Goal: Information Seeking & Learning: Find specific fact

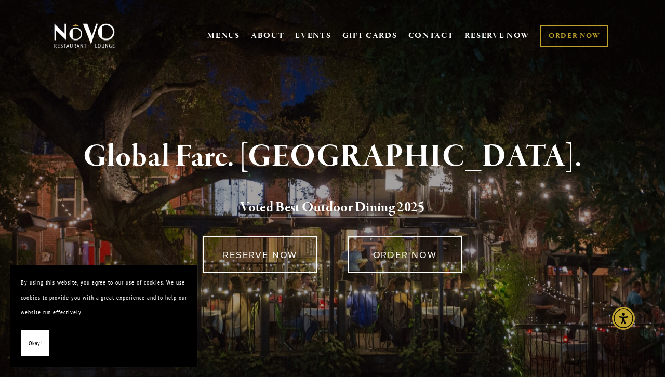
click at [32, 339] on span "Okay!" at bounding box center [35, 343] width 13 height 15
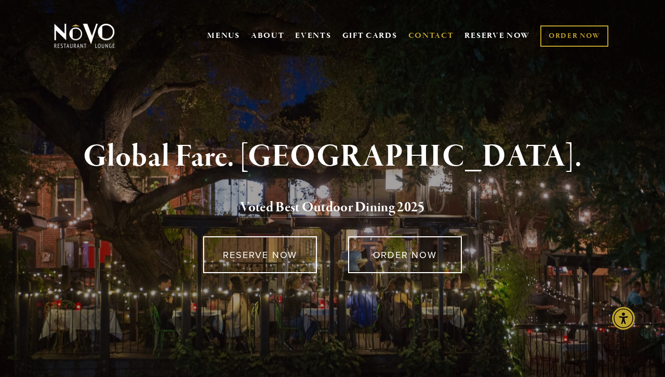
click at [421, 31] on link "CONTACT" at bounding box center [431, 36] width 46 height 20
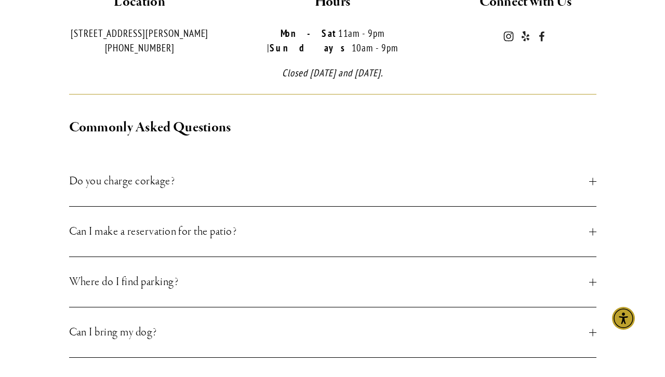
scroll to position [327, 0]
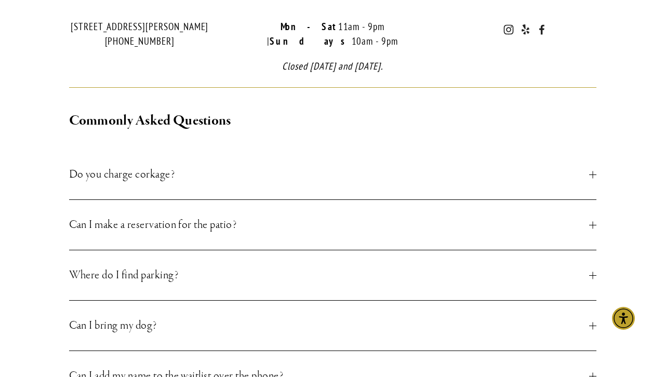
click at [228, 165] on span "Do you charge corkage?" at bounding box center [329, 174] width 520 height 19
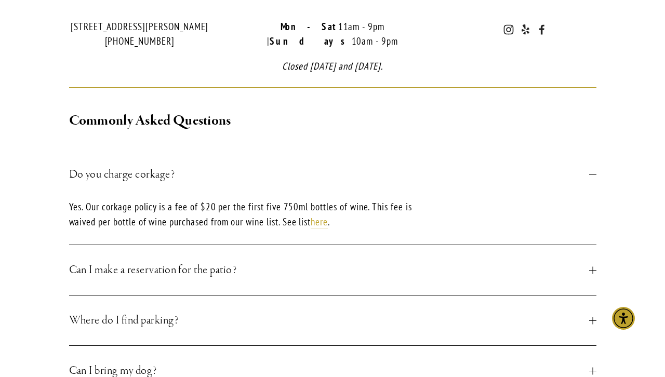
click at [228, 165] on span "Do you charge corkage?" at bounding box center [329, 174] width 520 height 19
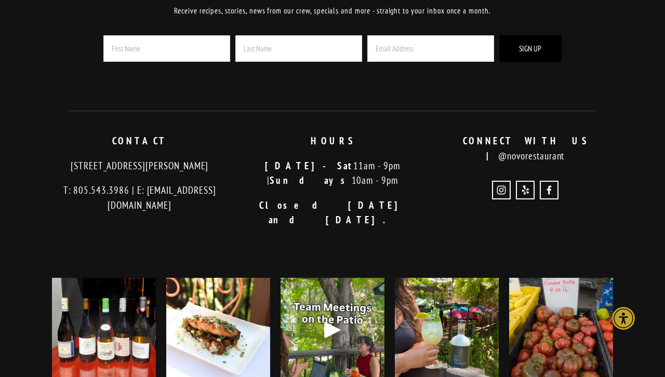
scroll to position [1476, 0]
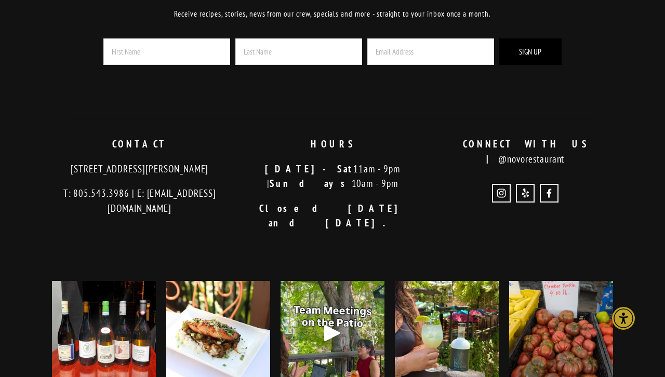
click at [22, 169] on div "Subscribe Receive recipes, stories, news from our crew, specials and more - str…" at bounding box center [332, 239] width 665 height 570
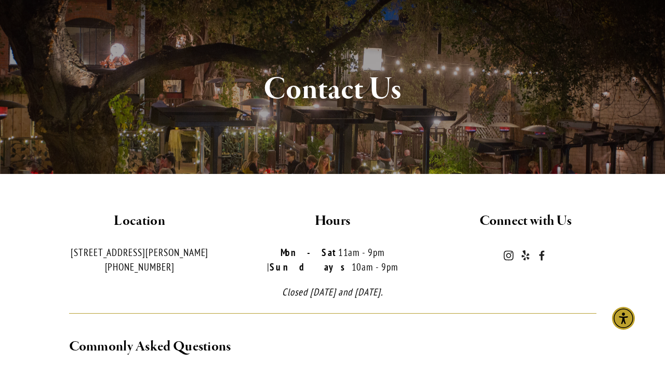
scroll to position [0, 0]
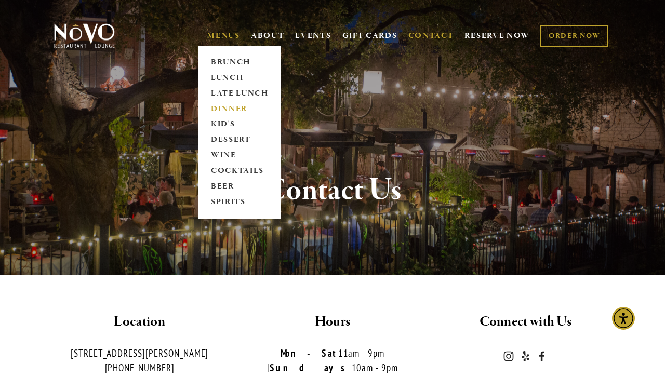
click at [229, 104] on link "DINNER" at bounding box center [239, 109] width 65 height 16
